Goal: Information Seeking & Learning: Find specific fact

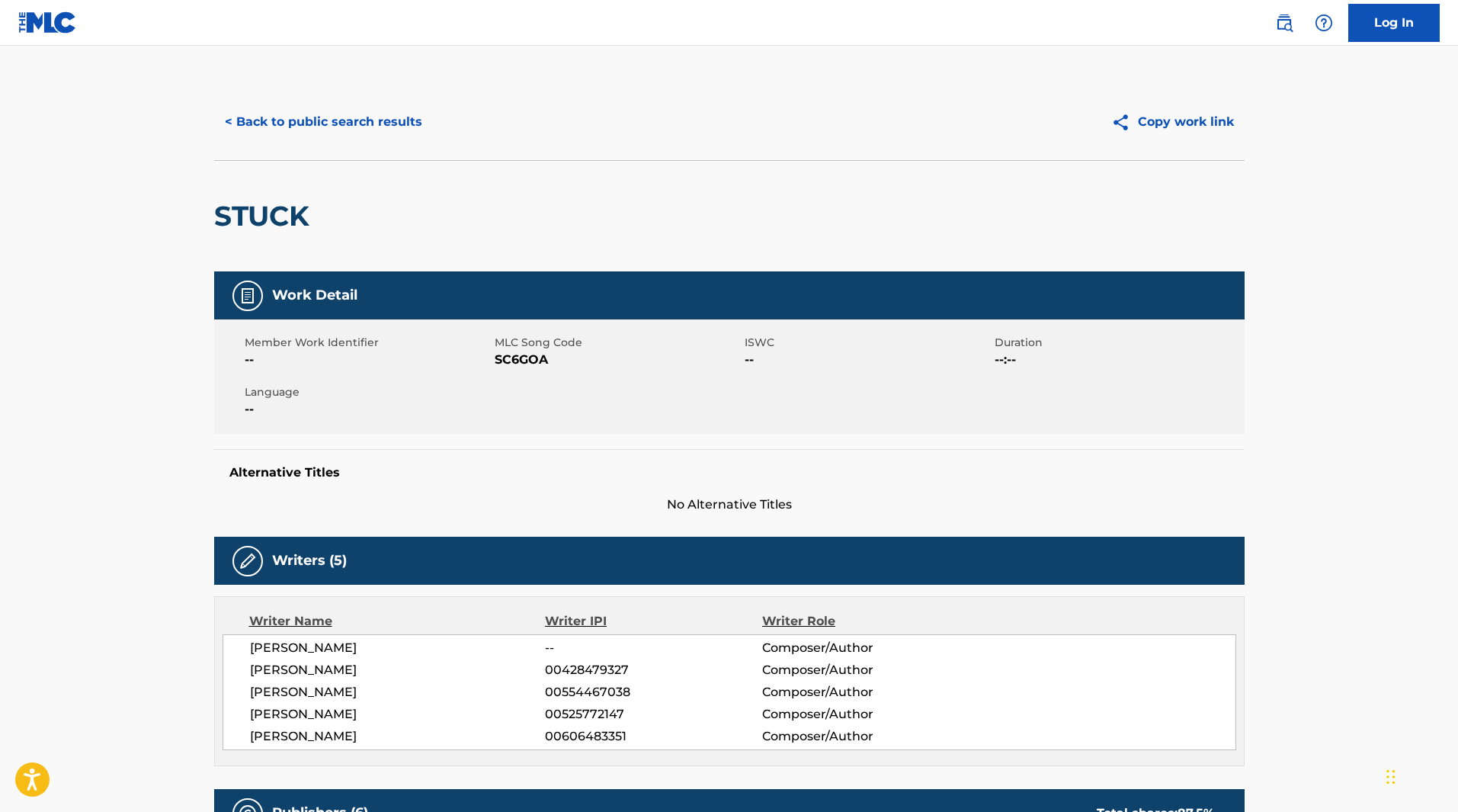
click at [513, 352] on span "SC6GOA" at bounding box center [617, 359] width 246 height 18
copy span "SC6GOA"
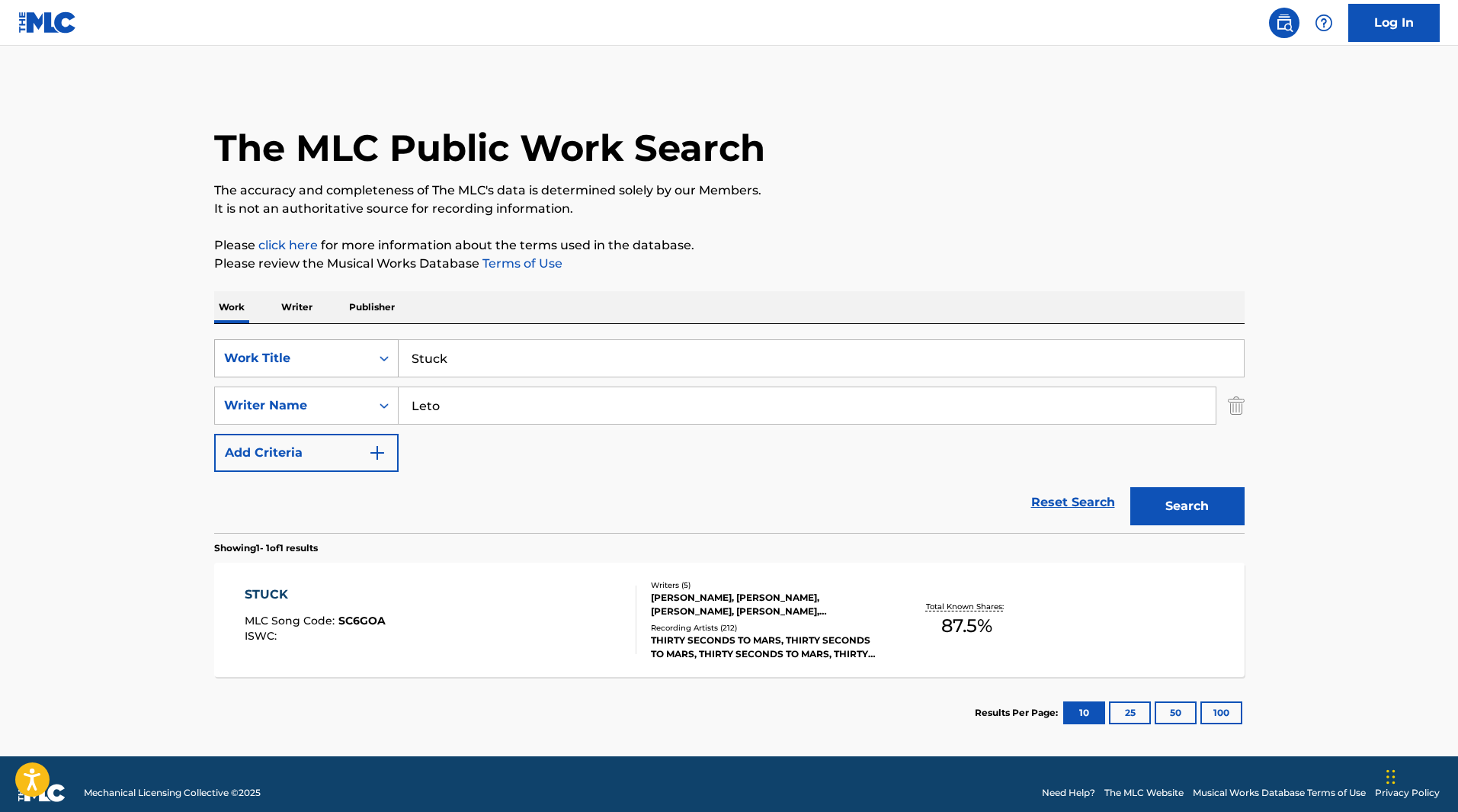
drag, startPoint x: 460, startPoint y: 357, endPoint x: 361, endPoint y: 356, distance: 99.0
click at [361, 357] on div "SearchWithCriteria38b033c2-d7fe-413e-b64a-a342197f7729 Work Title Stuck" at bounding box center [729, 357] width 1031 height 38
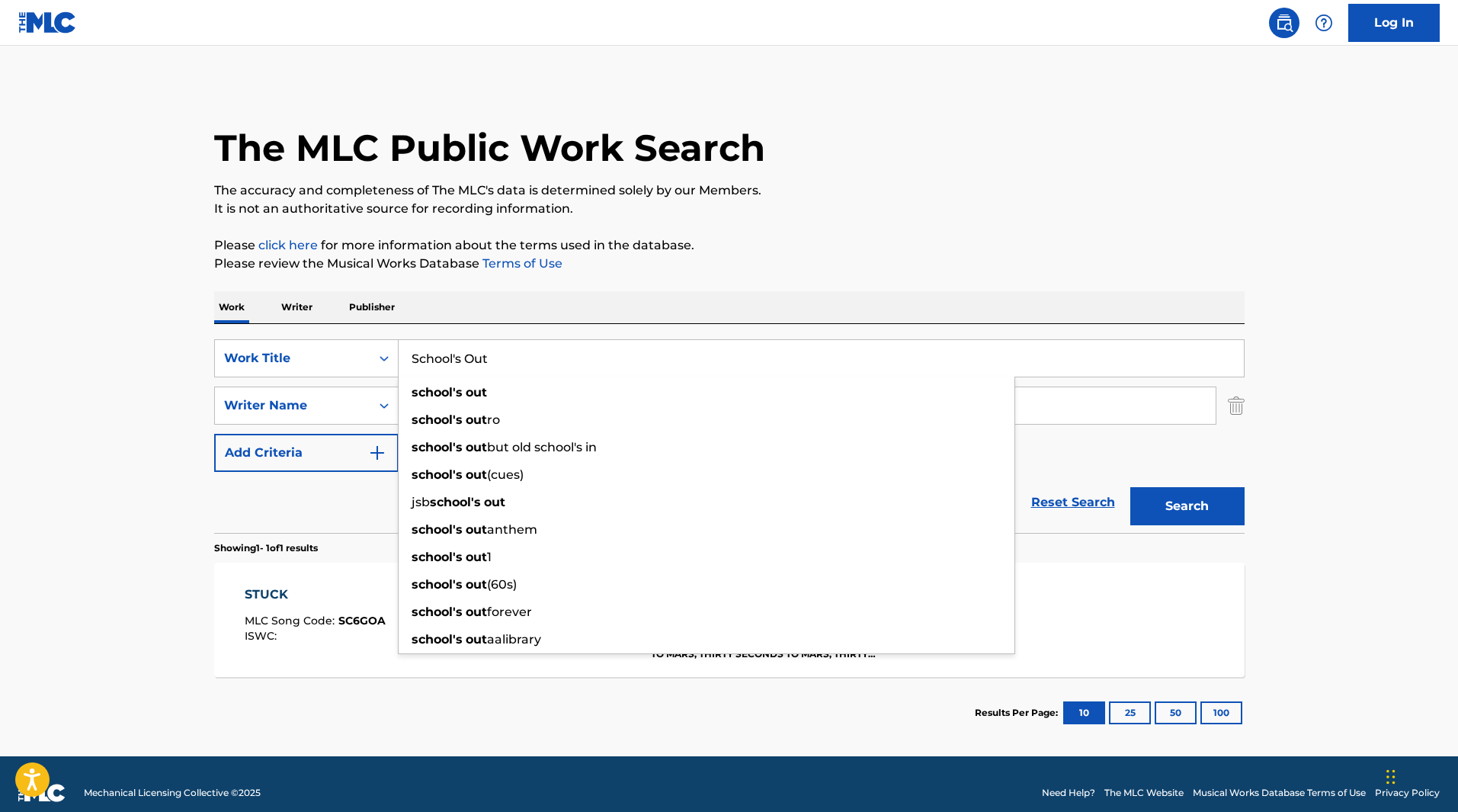
type input "School's Out"
drag, startPoint x: 78, startPoint y: 427, endPoint x: 134, endPoint y: 418, distance: 56.7
click at [77, 427] on main "The MLC Public Work Search The accuracy and completeness of The MLC's data is d…" at bounding box center [729, 401] width 1458 height 711
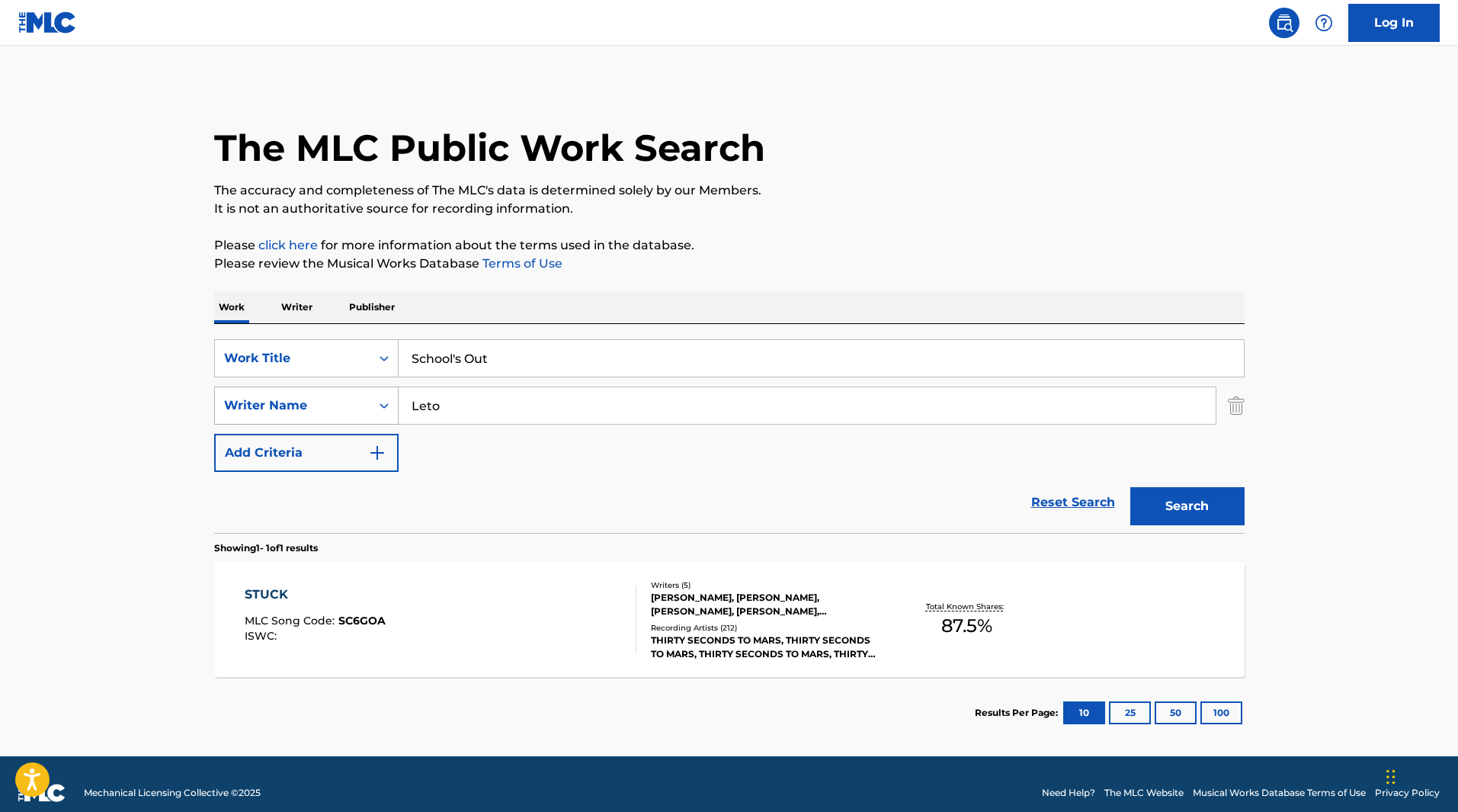
drag, startPoint x: 477, startPoint y: 402, endPoint x: 347, endPoint y: 403, distance: 130.0
click at [347, 403] on div "SearchWithCriteriadec73412-f442-4771-8310-00db904e7646 Writer Name [PERSON_NAME]" at bounding box center [729, 405] width 1031 height 38
click at [1130, 487] on button "Search" at bounding box center [1187, 506] width 114 height 38
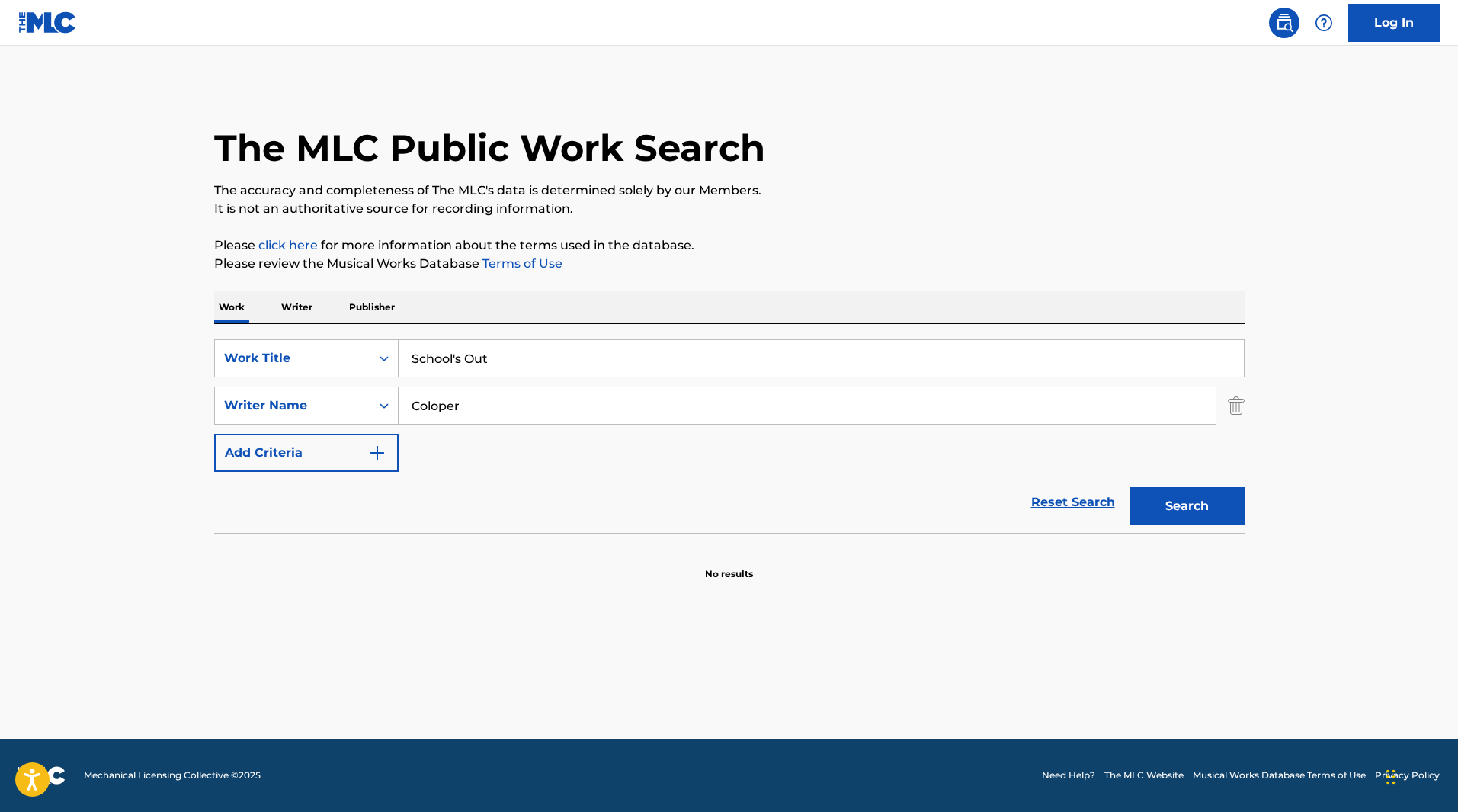
click at [432, 403] on input "Coloper" at bounding box center [807, 405] width 817 height 37
type input "[PERSON_NAME]"
click at [1130, 487] on button "Search" at bounding box center [1187, 506] width 114 height 38
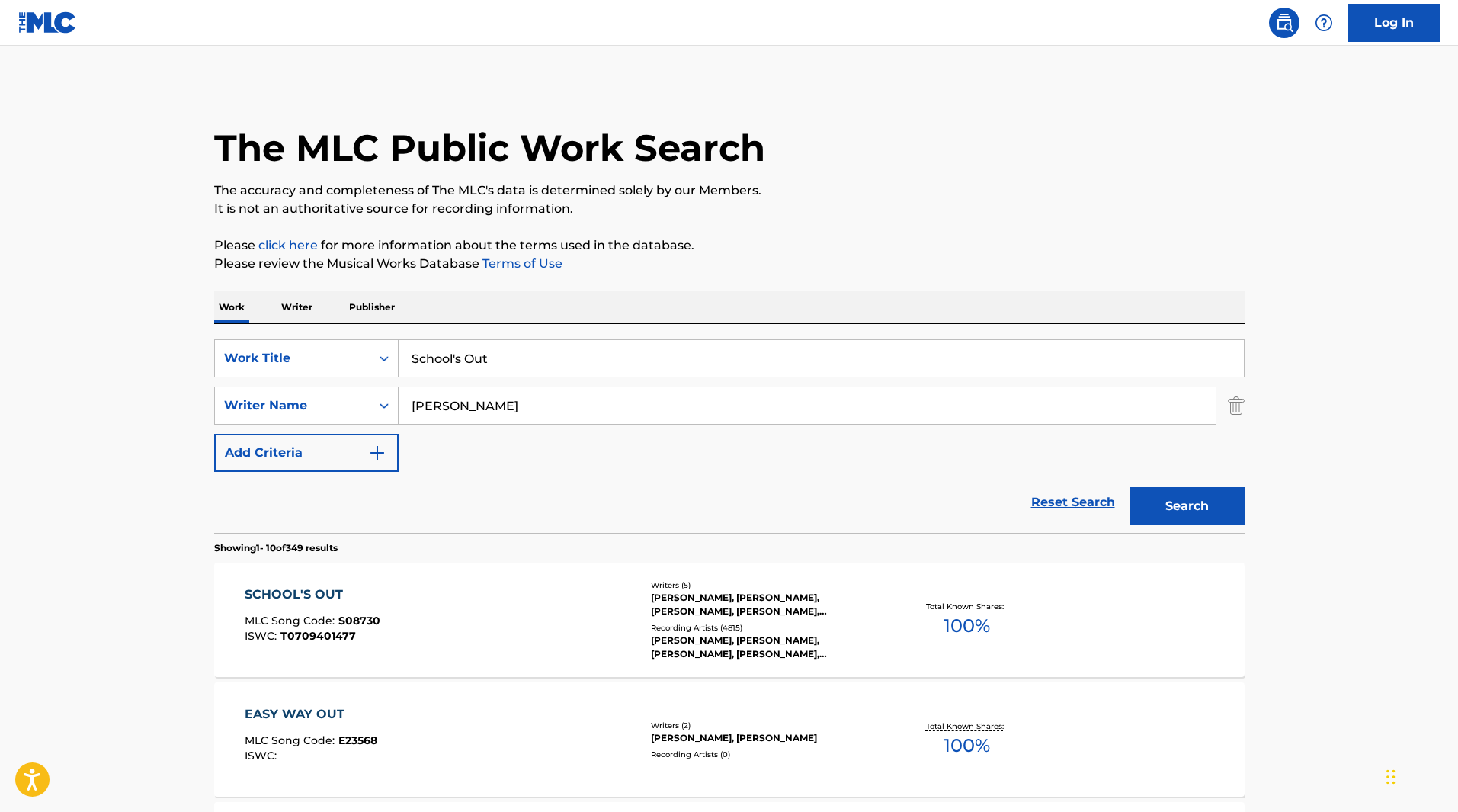
click at [766, 597] on div "[PERSON_NAME], [PERSON_NAME], [PERSON_NAME], [PERSON_NAME], [PERSON_NAME]" at bounding box center [766, 604] width 230 height 27
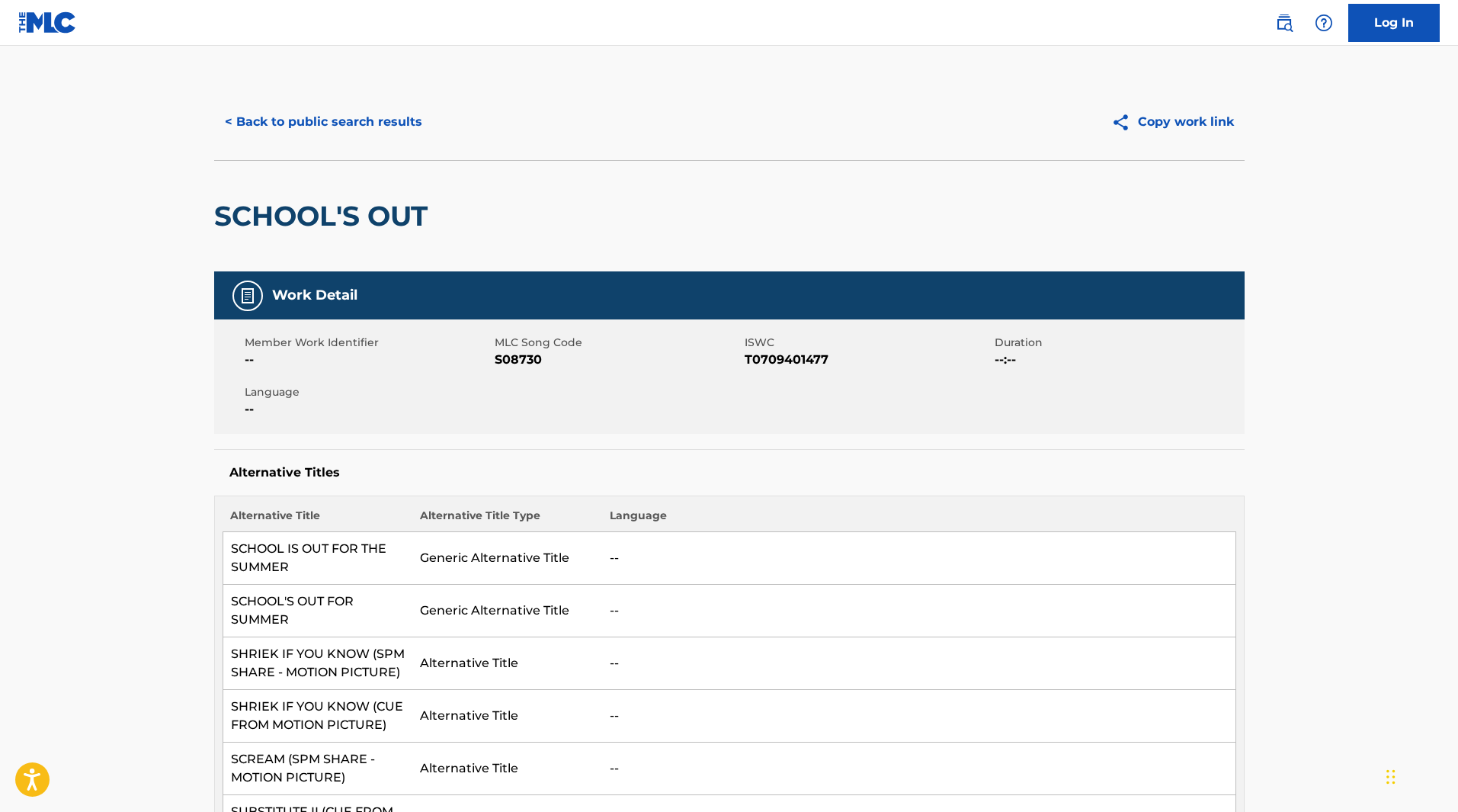
click at [526, 350] on span "MLC Song Code" at bounding box center [617, 342] width 246 height 16
click at [516, 359] on span "S08730" at bounding box center [617, 359] width 246 height 18
copy span "S08730"
